Goal: Task Accomplishment & Management: Use online tool/utility

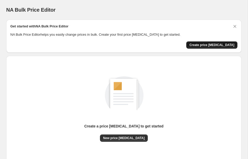
click at [207, 43] on span "Create price [MEDICAL_DATA]" at bounding box center [211, 45] width 45 height 4
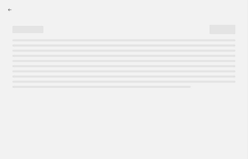
select select "percentage"
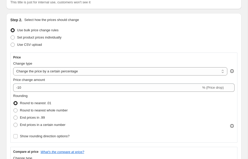
scroll to position [43, 0]
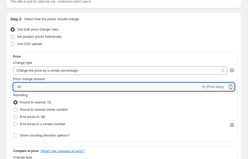
click at [67, 89] on input "-10" at bounding box center [107, 87] width 188 height 8
click at [26, 91] on div "Price Change type Change the price to a certain amount Change the price by a ce…" at bounding box center [123, 96] width 221 height 84
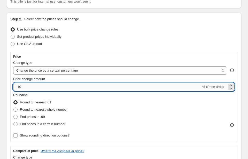
drag, startPoint x: 18, startPoint y: 87, endPoint x: 24, endPoint y: 87, distance: 5.9
click at [24, 87] on input "-10" at bounding box center [107, 87] width 188 height 8
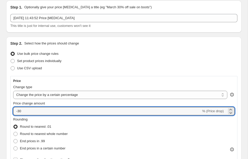
scroll to position [20, 0]
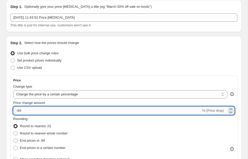
type input "-6"
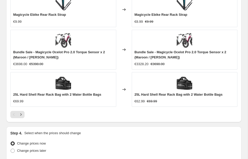
scroll to position [493, 0]
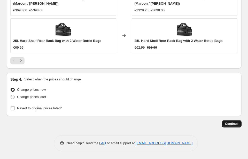
type input "-35"
click at [228, 123] on span "Continue" at bounding box center [231, 123] width 13 height 4
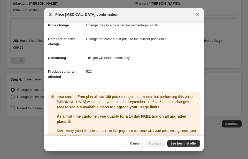
scroll to position [21, 0]
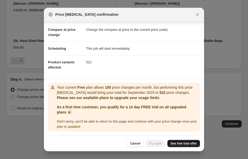
click at [173, 142] on span "See free trial offer" at bounding box center [183, 143] width 26 height 4
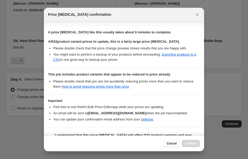
scroll to position [87, 0]
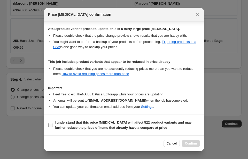
click at [55, 124] on span "I understand that this price change job will affect 522 product variants and ma…" at bounding box center [127, 125] width 145 height 10
click at [52, 124] on input "I understand that this price change job will affect 522 product variants and ma…" at bounding box center [50, 125] width 4 height 4
checkbox input "true"
click at [189, 142] on span "Confirm" at bounding box center [191, 143] width 12 height 4
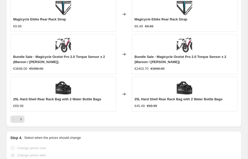
scroll to position [526, 0]
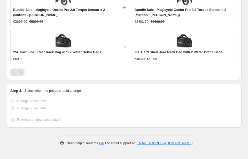
click at [90, 107] on div "Change prices later" at bounding box center [123, 107] width 227 height 7
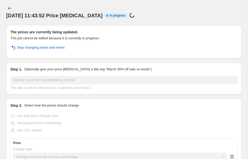
scroll to position [0, 0]
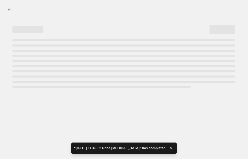
select select "percentage"
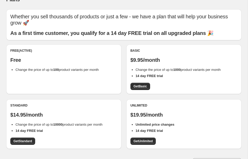
scroll to position [12, 0]
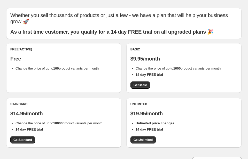
click at [103, 72] on div "Free (Active) Free Change the price of up to 100 product variants per month" at bounding box center [63, 68] width 115 height 50
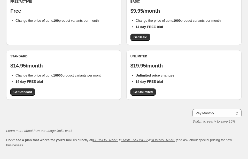
scroll to position [59, 0]
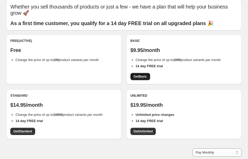
scroll to position [21, 0]
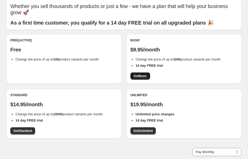
click at [145, 77] on span "Get Basic" at bounding box center [139, 76] width 13 height 4
